Goal: Information Seeking & Learning: Find specific fact

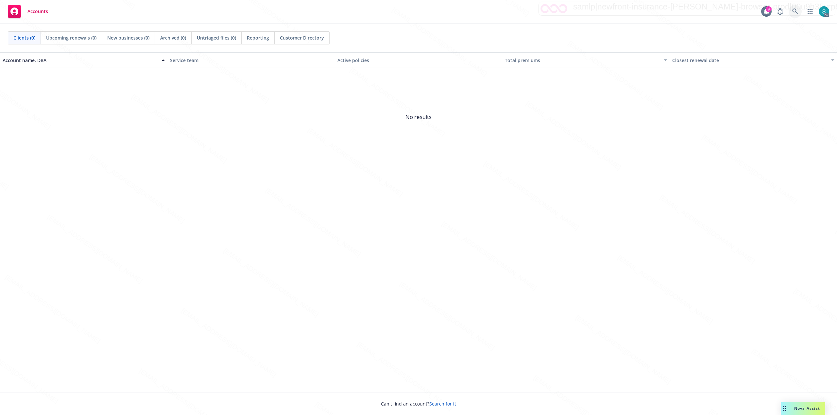
click at [796, 10] on icon at bounding box center [795, 12] width 6 height 6
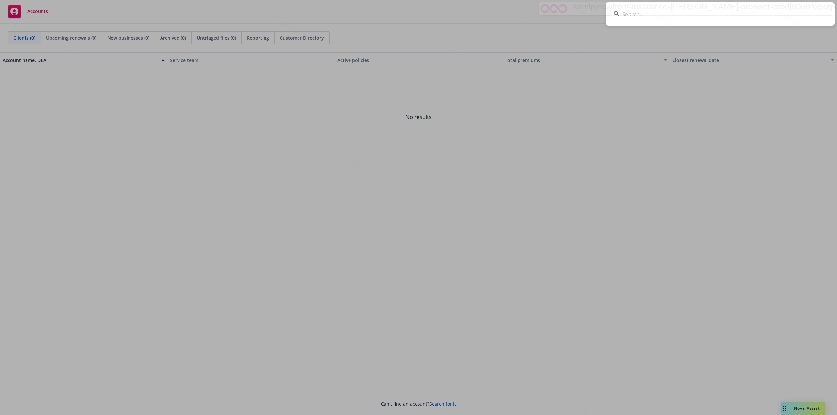
click at [694, 20] on input at bounding box center [720, 14] width 229 height 24
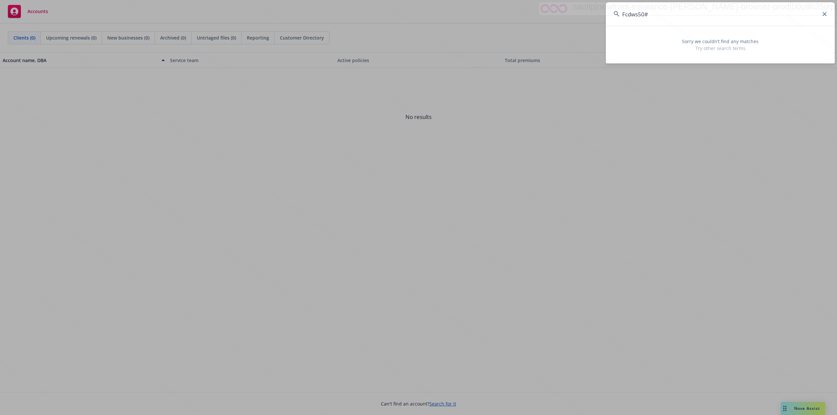
click at [668, 17] on input "Fcdws50#" at bounding box center [720, 14] width 229 height 24
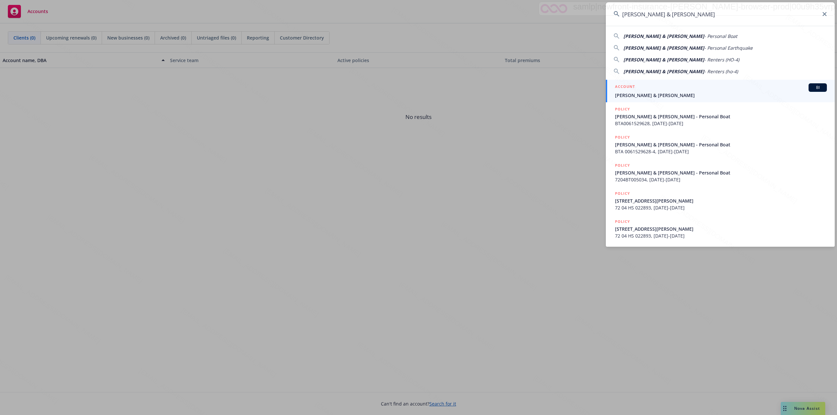
type input "[PERSON_NAME] & [PERSON_NAME]"
click at [655, 90] on div "ACCOUNT BI" at bounding box center [721, 87] width 212 height 9
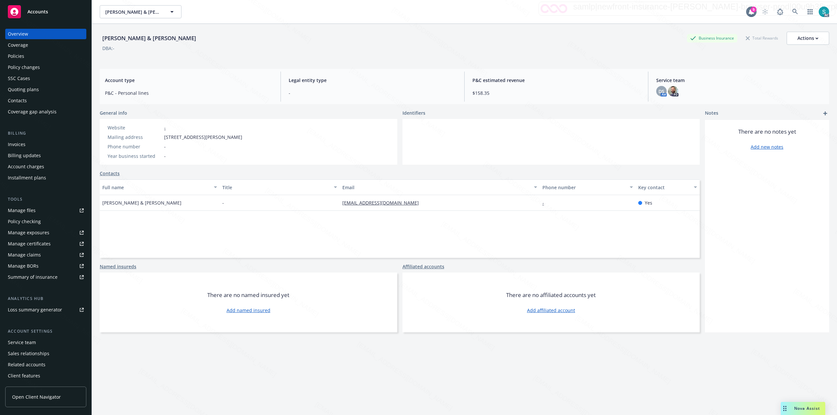
click at [19, 57] on div "Policies" at bounding box center [16, 56] width 16 height 10
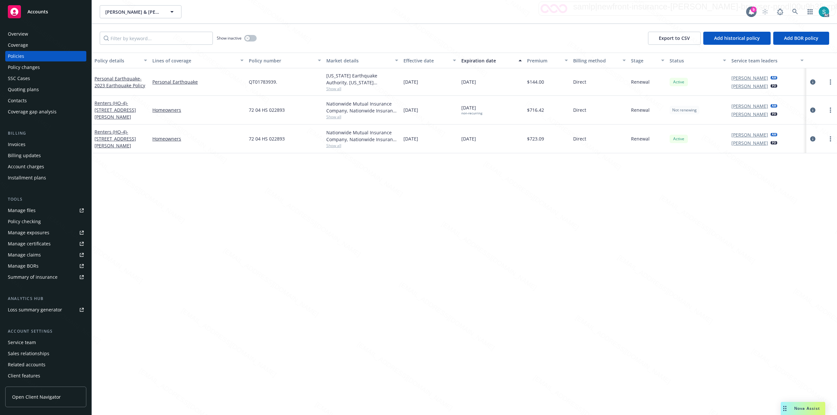
click at [256, 83] on span "QT01783939." at bounding box center [263, 81] width 28 height 7
copy span "QT01783939"
